Goal: Information Seeking & Learning: Learn about a topic

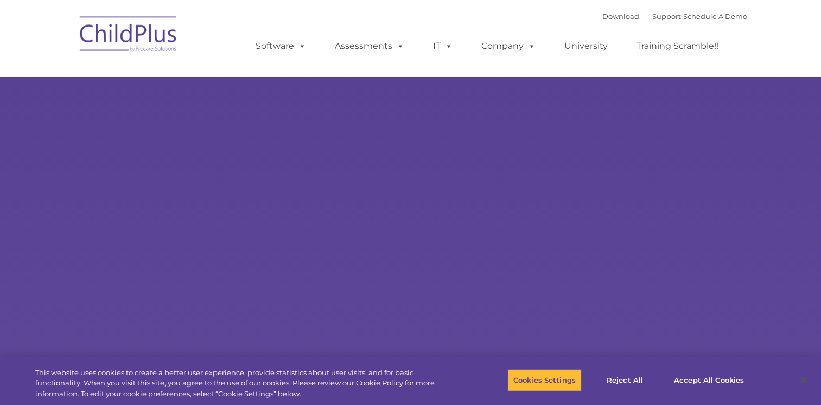
select select "MEDIUM"
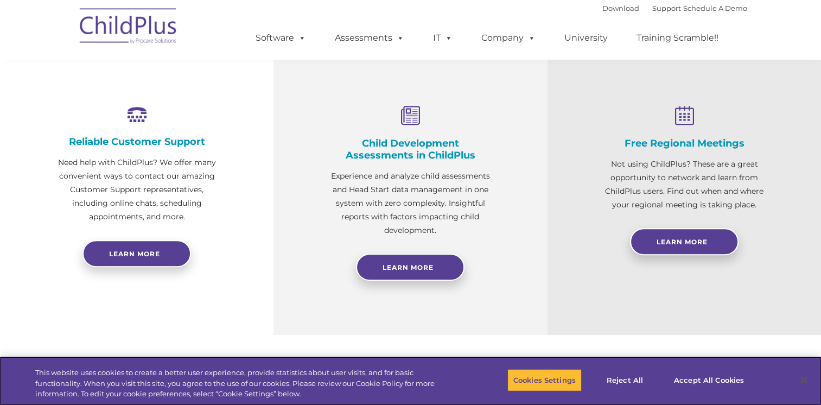
scroll to position [380, 0]
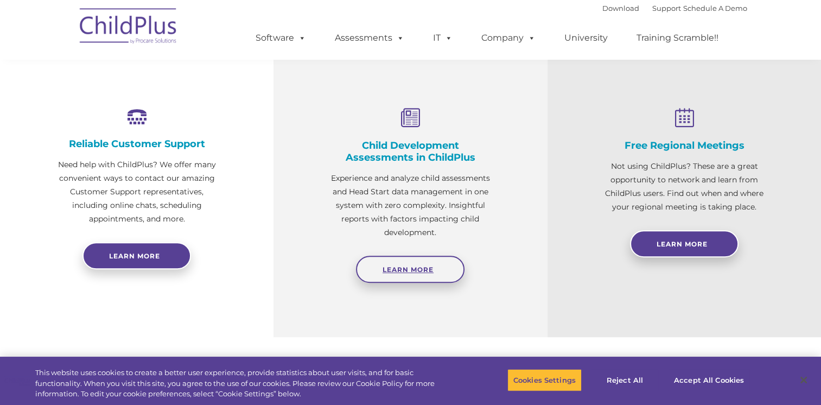
click at [423, 266] on span "Learn More" at bounding box center [408, 269] width 51 height 8
click at [688, 377] on button "Accept All Cookies" at bounding box center [709, 380] width 82 height 23
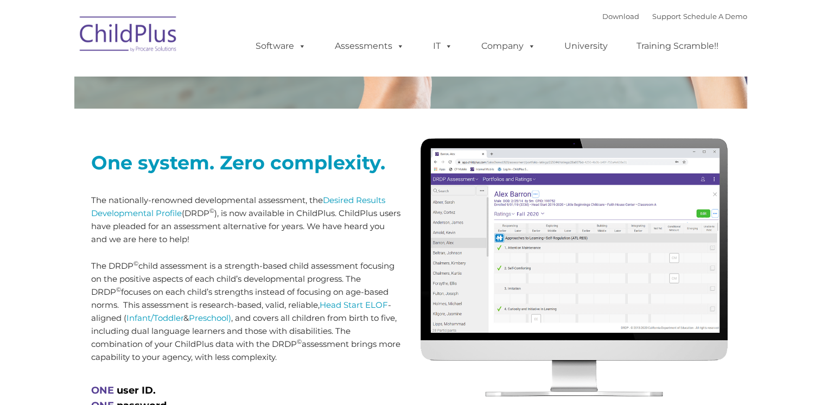
scroll to position [590, 0]
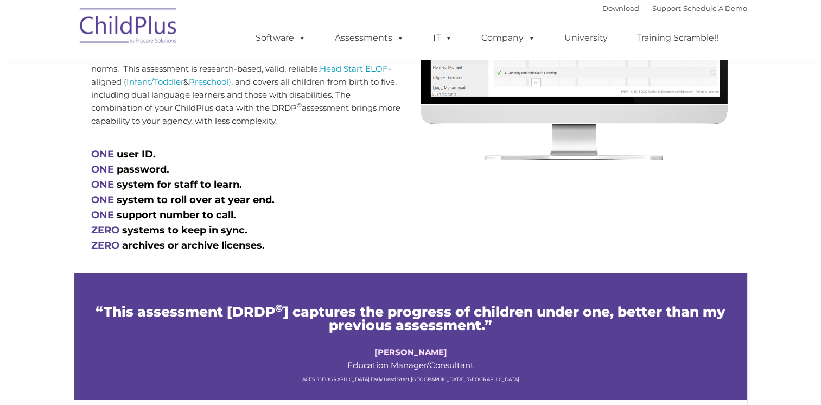
type input ""
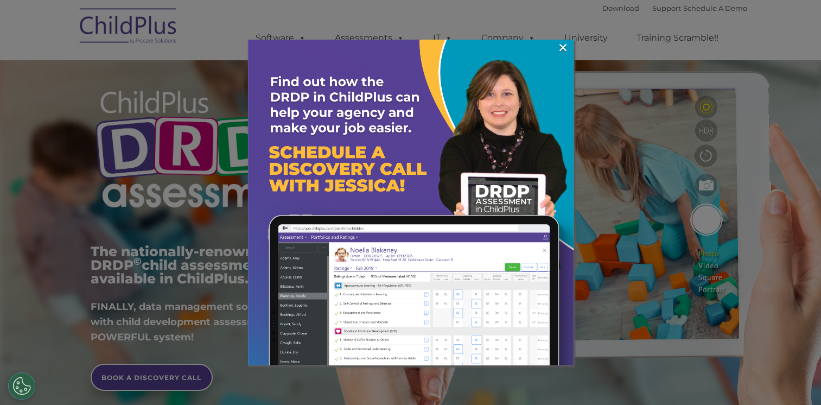
scroll to position [0, 0]
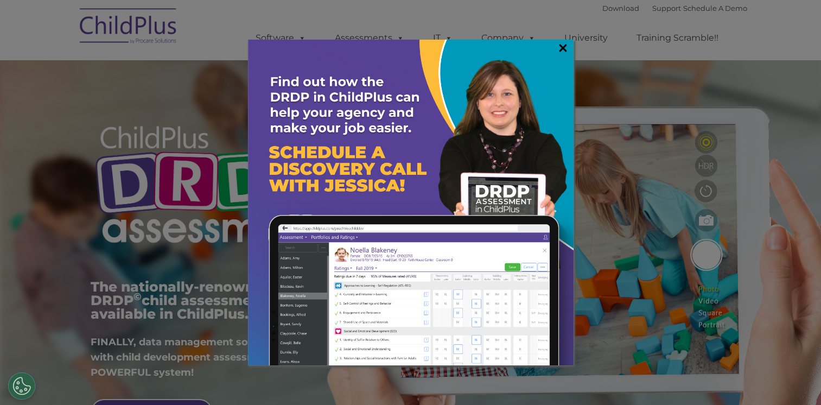
click at [566, 46] on link "×" at bounding box center [563, 47] width 12 height 11
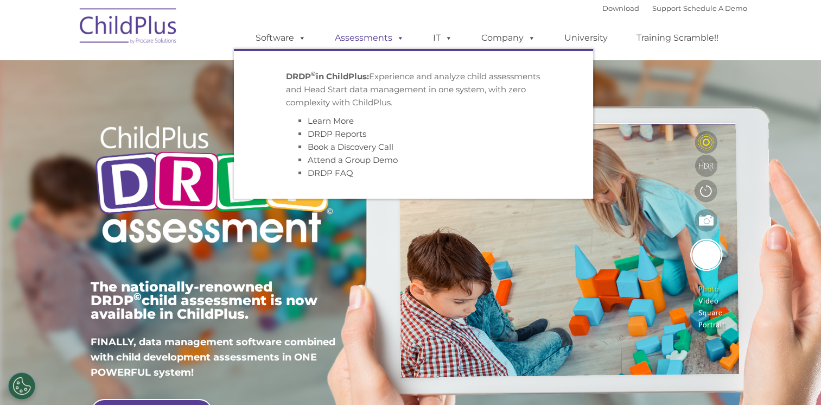
click at [341, 35] on link "Assessments" at bounding box center [369, 38] width 91 height 22
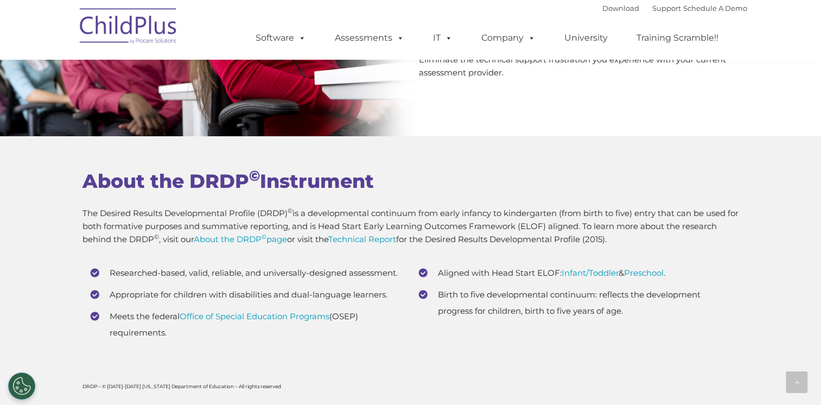
scroll to position [3958, 0]
